Goal: Find specific page/section: Find specific page/section

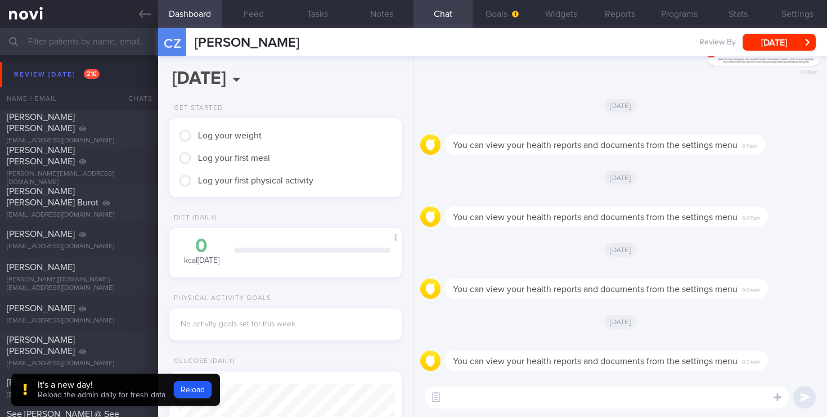
scroll to position [106, 212]
click at [77, 44] on input "text" at bounding box center [413, 41] width 827 height 27
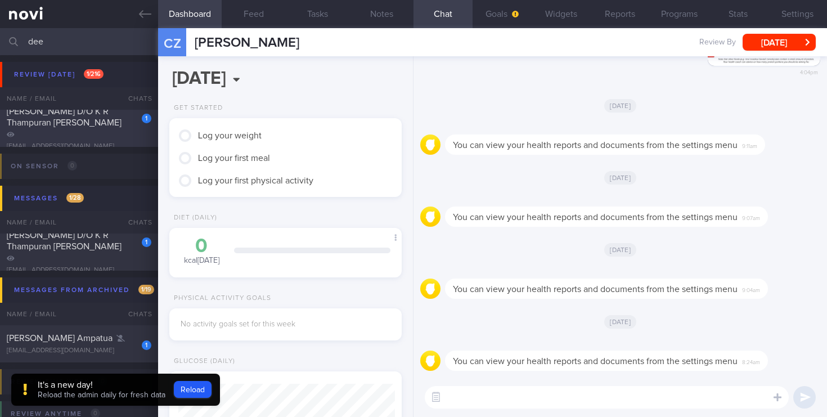
type input "dee"
click at [109, 120] on span "[PERSON_NAME] D/O K R Thampuran [PERSON_NAME]" at bounding box center [64, 117] width 115 height 20
type input "[DATE]"
select select "1"
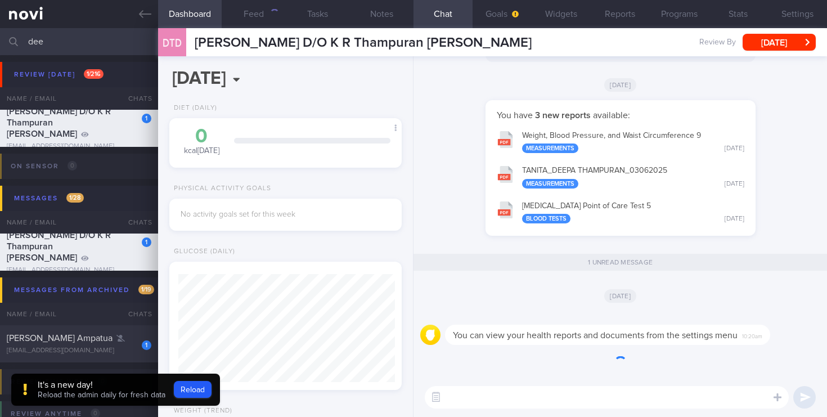
scroll to position [108, 217]
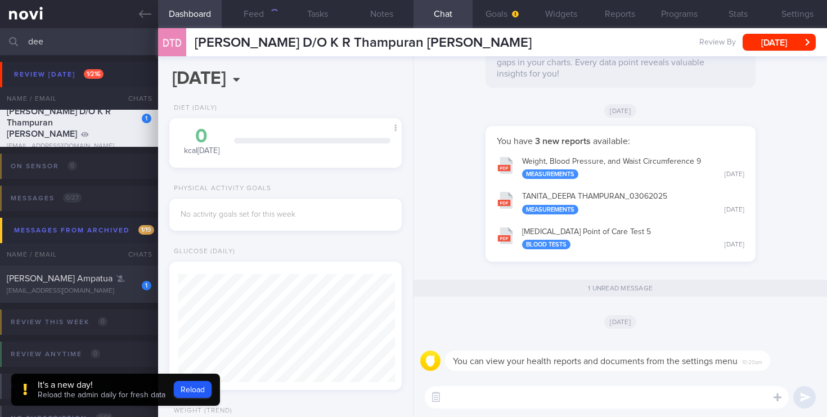
click at [463, 399] on textarea at bounding box center [607, 397] width 364 height 23
paste textarea "[URL][DOMAIN_NAME]"
type textarea "[URL][DOMAIN_NAME]"
